Goal: Check status: Check status

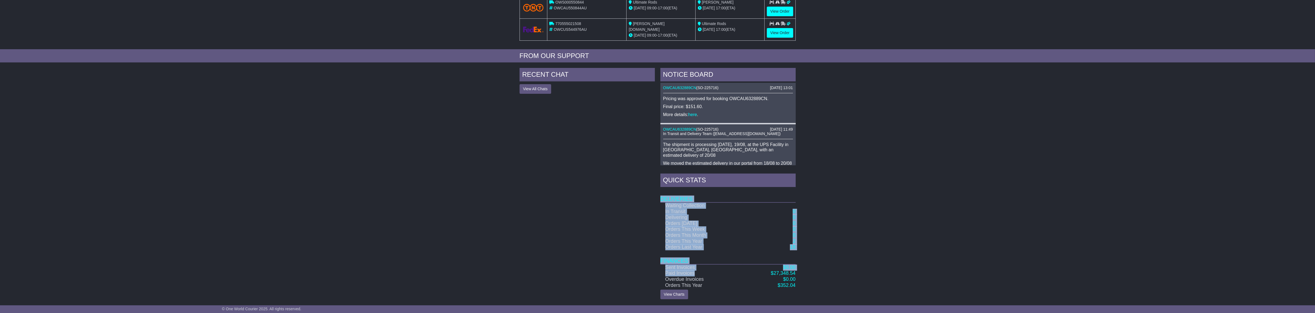
drag, startPoint x: 786, startPoint y: 271, endPoint x: 974, endPoint y: 260, distance: 188.5
click at [954, 263] on div "RECENT CHAT View All Chats Hide All Chats NOTICE BOARD [DATE] 13:01 OWCAU632889…" at bounding box center [657, 183] width 1315 height 237
click at [978, 251] on div "RECENT CHAT View All Chats Hide All Chats NOTICE BOARD [DATE] 13:01 OWCAU632889…" at bounding box center [657, 183] width 1315 height 237
click at [874, 197] on div "RECENT CHAT View All Chats Hide All Chats NOTICE BOARD [DATE] 13:01 OWCAU632889…" at bounding box center [657, 183] width 1315 height 237
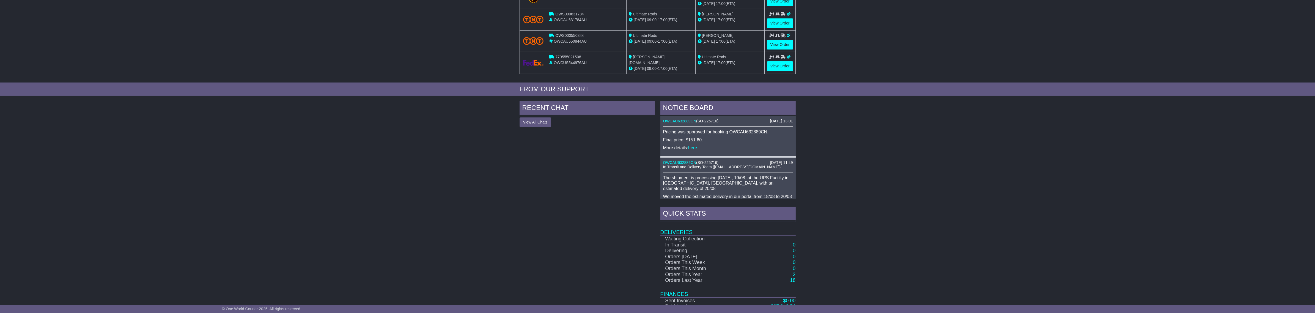
scroll to position [134, 0]
